Goal: Find specific page/section

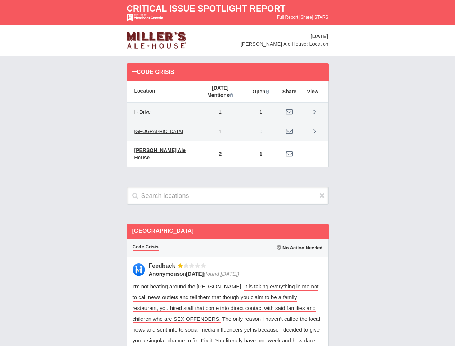
click at [227, 173] on div "Code Crisis All: 116 Hide 0s" at bounding box center [227, 118] width 216 height 125
click at [227, 121] on td "1" at bounding box center [220, 112] width 48 height 19
click at [227, 112] on td "1" at bounding box center [220, 112] width 48 height 19
click at [227, 131] on td "1" at bounding box center [220, 131] width 48 height 19
click at [217, 150] on td "2" at bounding box center [220, 154] width 48 height 26
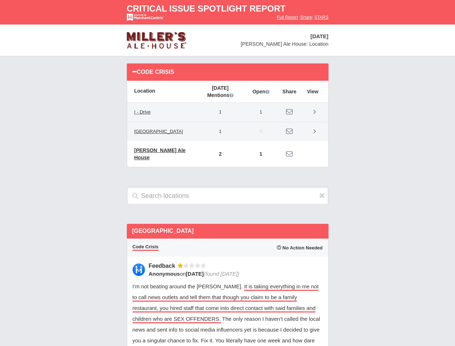
click at [258, 150] on td "1" at bounding box center [261, 154] width 34 height 26
click at [314, 150] on td at bounding box center [314, 154] width 27 height 26
click at [227, 262] on div "Feedback Anonymous on [DATE] (found [DATE])" at bounding box center [233, 269] width 169 height 15
click at [322, 191] on icon at bounding box center [322, 194] width 6 height 7
